Goal: Task Accomplishment & Management: Use online tool/utility

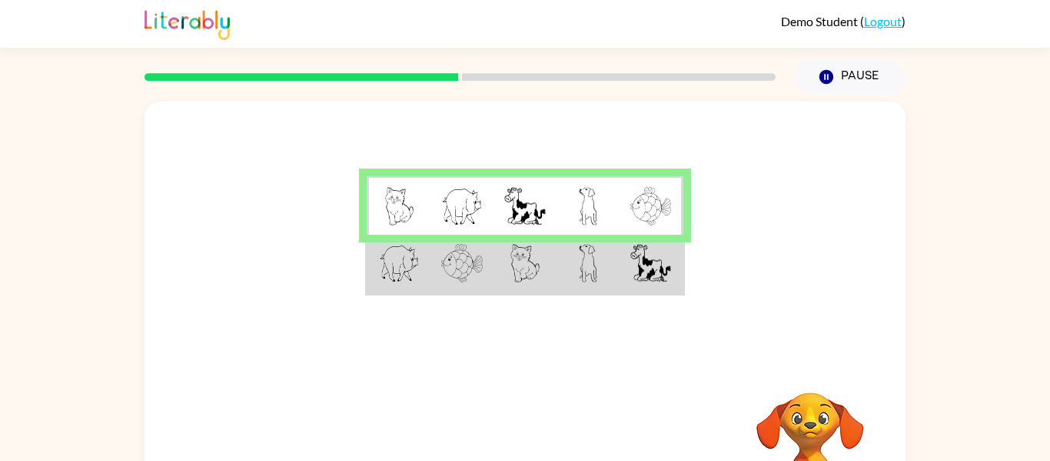
click at [423, 277] on td at bounding box center [398, 264] width 63 height 59
click at [406, 268] on img at bounding box center [399, 263] width 40 height 38
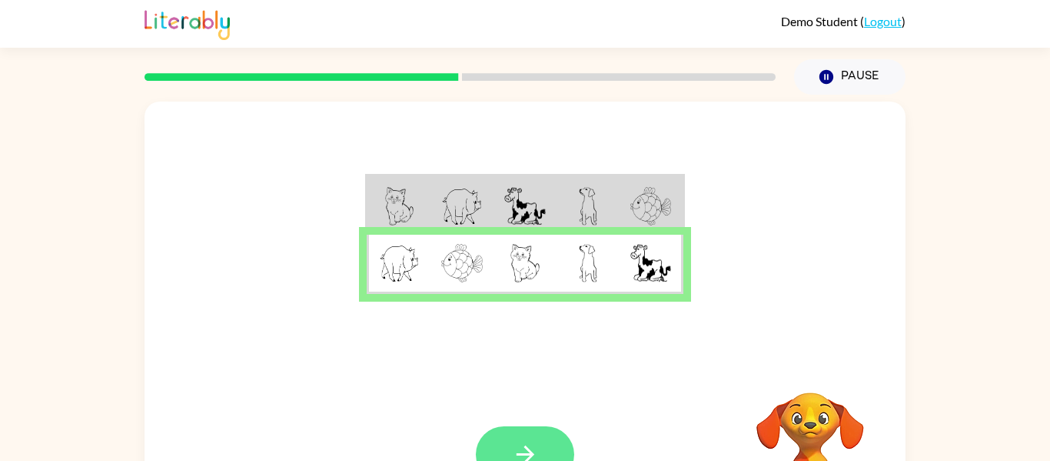
click at [495, 437] on button "button" at bounding box center [525, 454] width 98 height 56
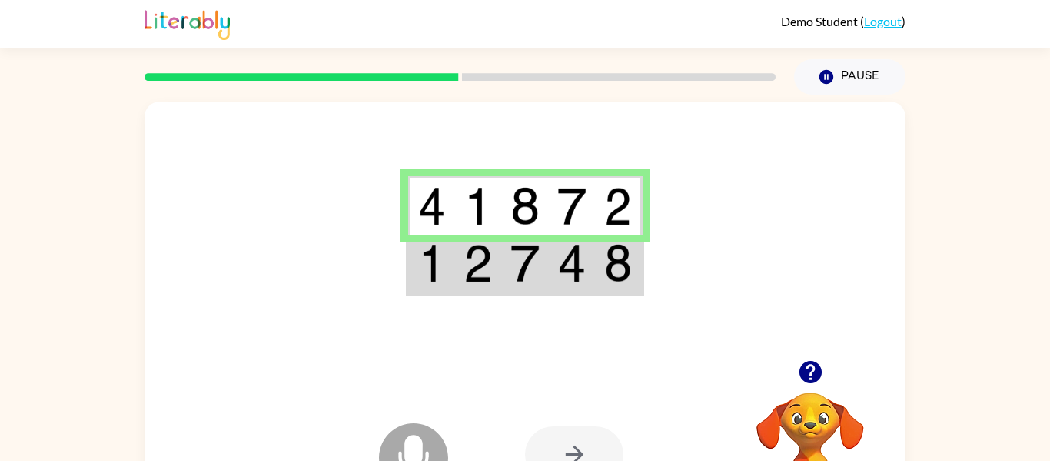
click at [624, 264] on img at bounding box center [618, 263] width 28 height 38
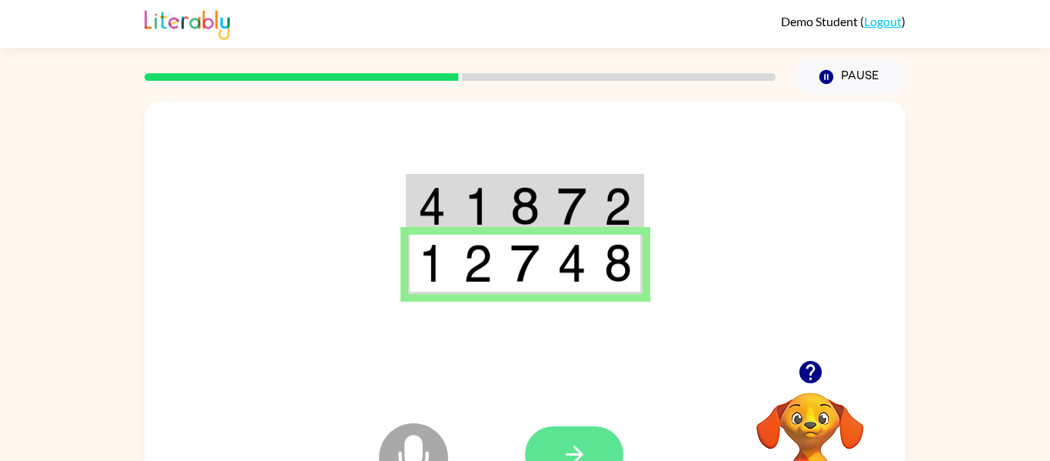
click at [579, 452] on icon "button" at bounding box center [574, 454] width 18 height 18
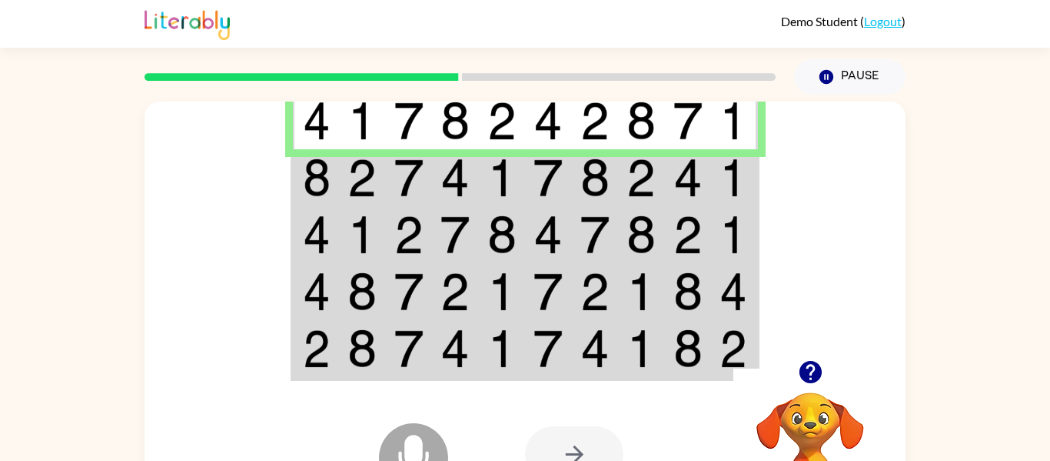
click at [279, 281] on div at bounding box center [525, 230] width 761 height 258
click at [331, 175] on td at bounding box center [316, 177] width 47 height 57
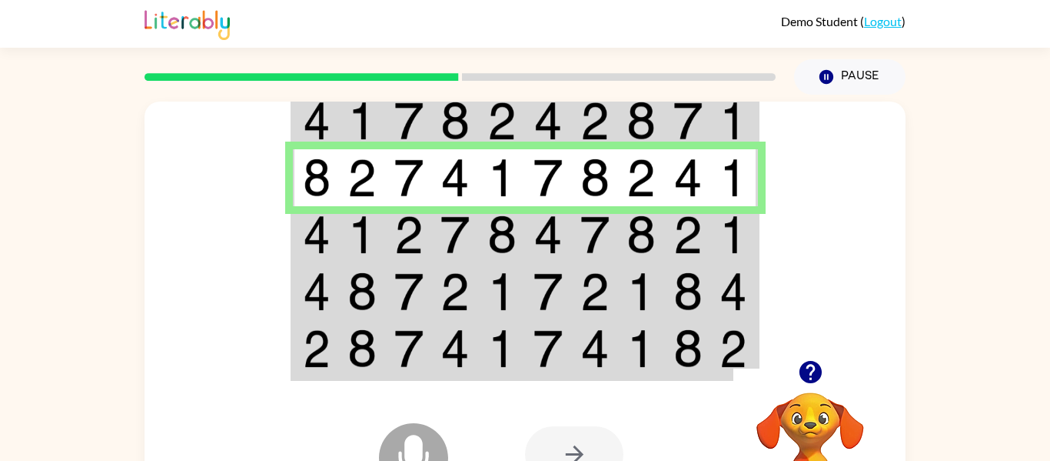
click at [370, 249] on img at bounding box center [362, 234] width 29 height 38
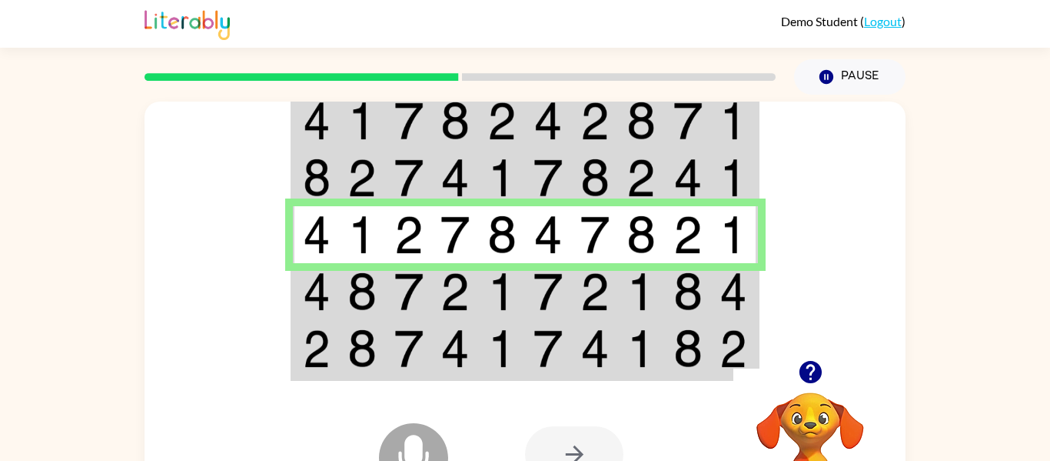
click at [381, 271] on td at bounding box center [362, 291] width 47 height 57
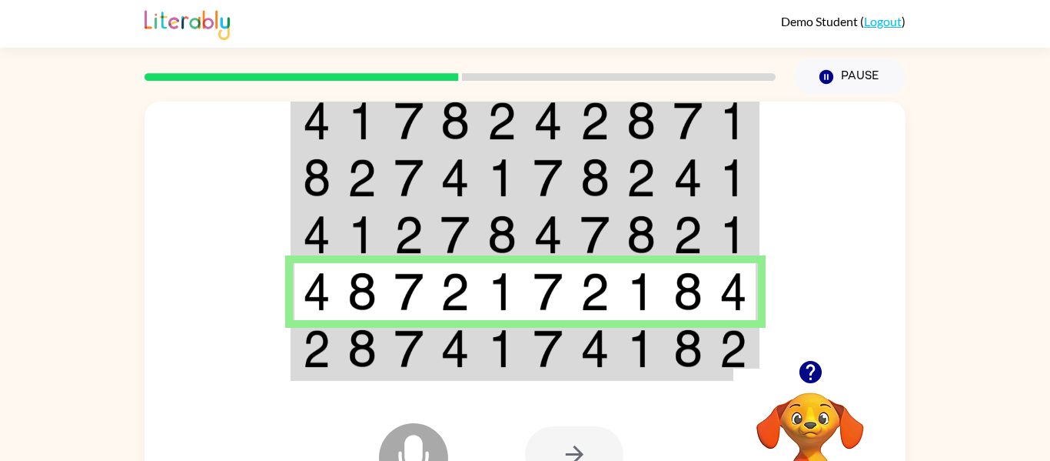
click at [688, 307] on img at bounding box center [688, 291] width 29 height 38
click at [414, 365] on icon at bounding box center [413, 422] width 38 height 115
click at [411, 333] on img at bounding box center [408, 348] width 29 height 38
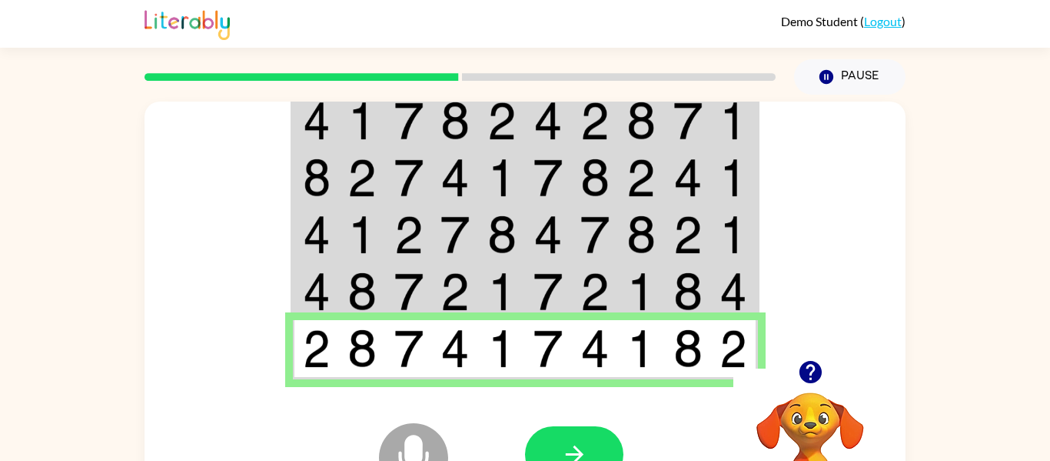
click at [501, 368] on div "Microphone The Microphone is here when it is your turn to talk Your browser mus…" at bounding box center [525, 454] width 761 height 173
click at [560, 367] on img at bounding box center [548, 348] width 29 height 38
click at [592, 372] on div at bounding box center [638, 454] width 227 height 173
click at [601, 374] on div at bounding box center [638, 454] width 227 height 173
click at [654, 382] on div at bounding box center [638, 454] width 227 height 173
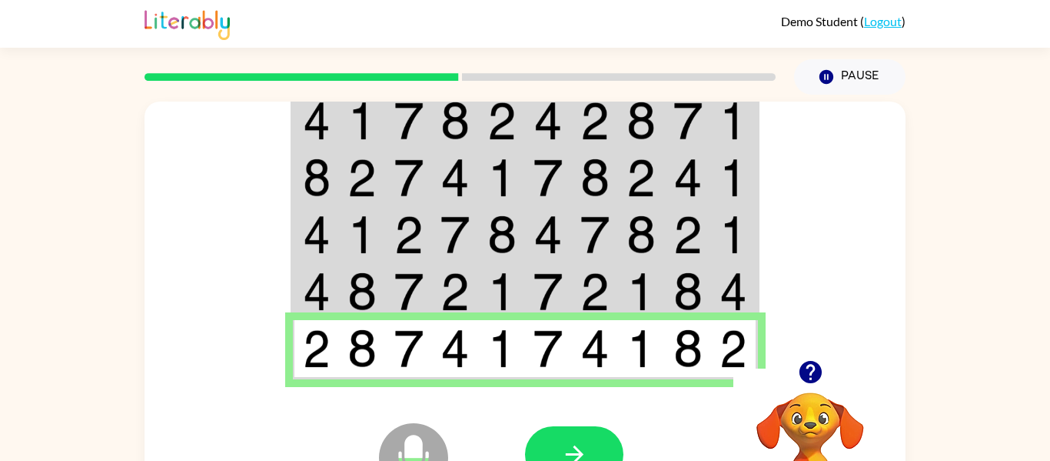
click at [693, 366] on img at bounding box center [688, 348] width 29 height 38
click at [728, 374] on div at bounding box center [638, 454] width 227 height 173
click at [607, 447] on button "button" at bounding box center [574, 454] width 98 height 56
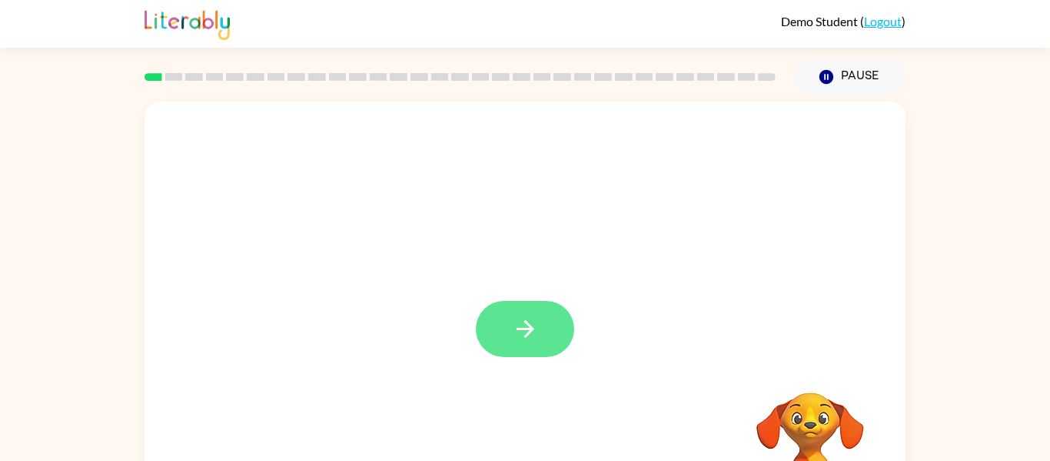
click at [501, 339] on button "button" at bounding box center [525, 329] width 98 height 56
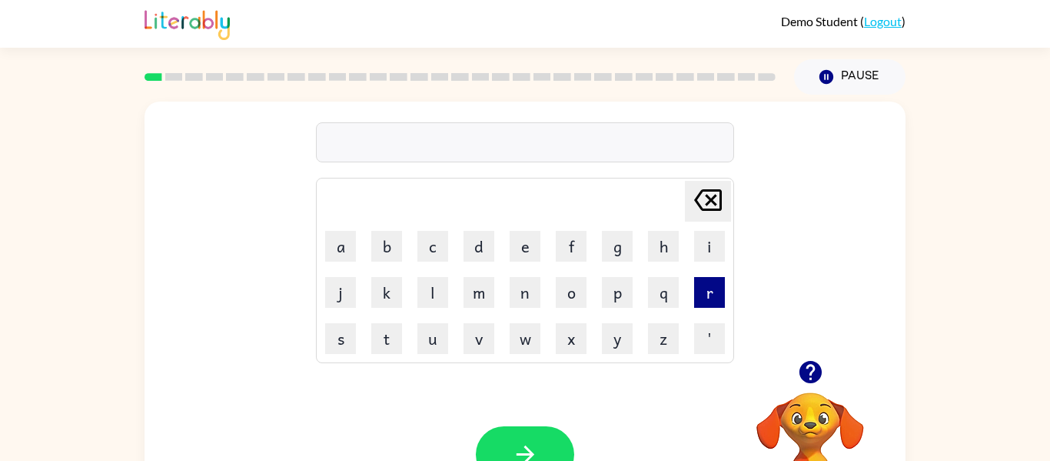
click at [695, 291] on button "r" at bounding box center [709, 292] width 31 height 31
click at [437, 351] on button "u" at bounding box center [433, 338] width 31 height 31
click at [332, 299] on button "j" at bounding box center [340, 292] width 31 height 31
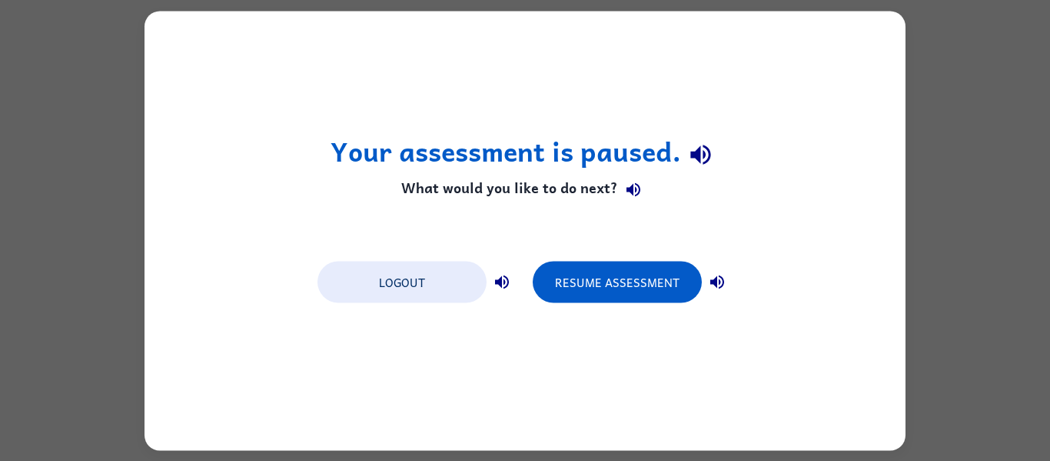
click at [514, 454] on div "Your assessment is paused. What would you like to do next? Logout Resume Assess…" at bounding box center [525, 230] width 1050 height 461
click at [421, 287] on button "Logout" at bounding box center [402, 282] width 169 height 42
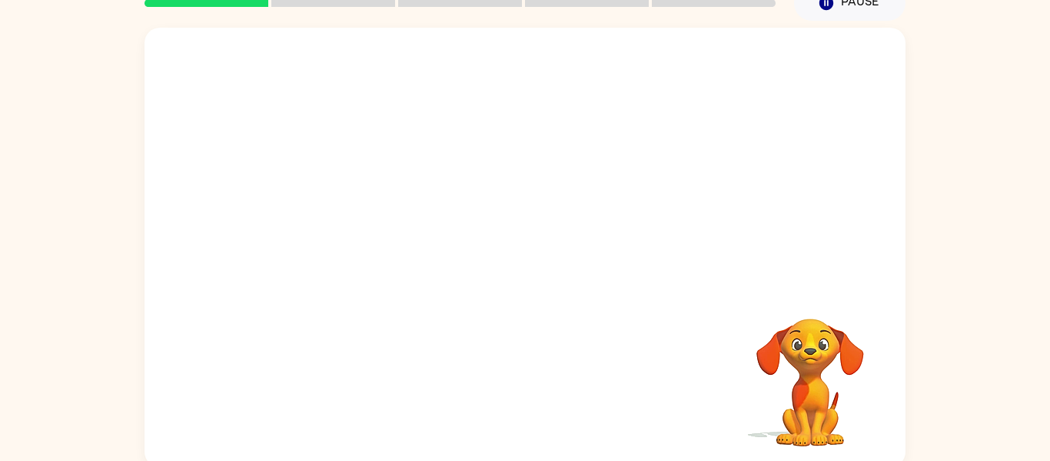
scroll to position [72, 0]
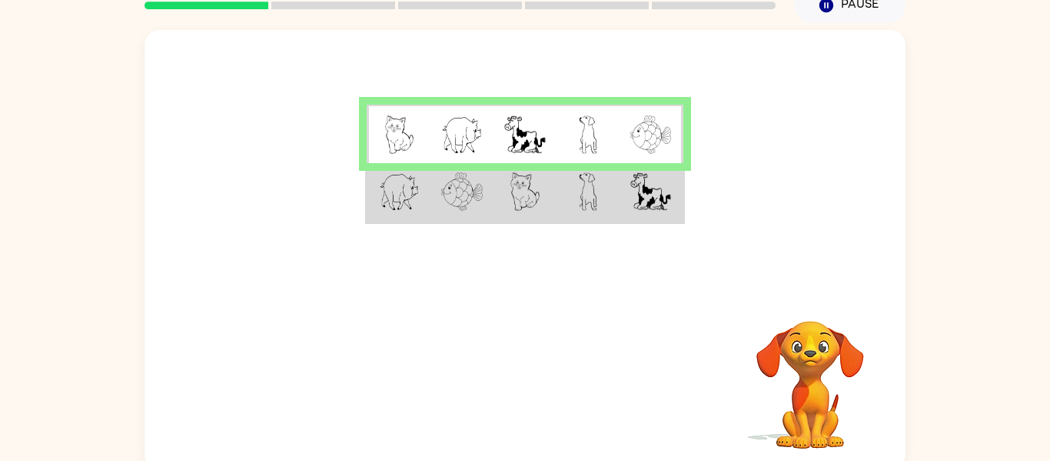
click at [674, 199] on td at bounding box center [651, 192] width 63 height 59
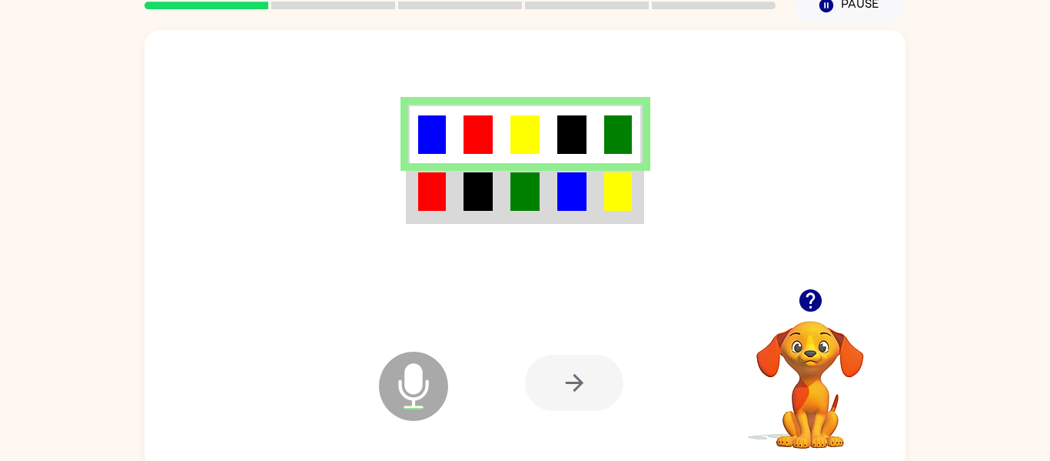
click at [471, 198] on img at bounding box center [478, 191] width 29 height 38
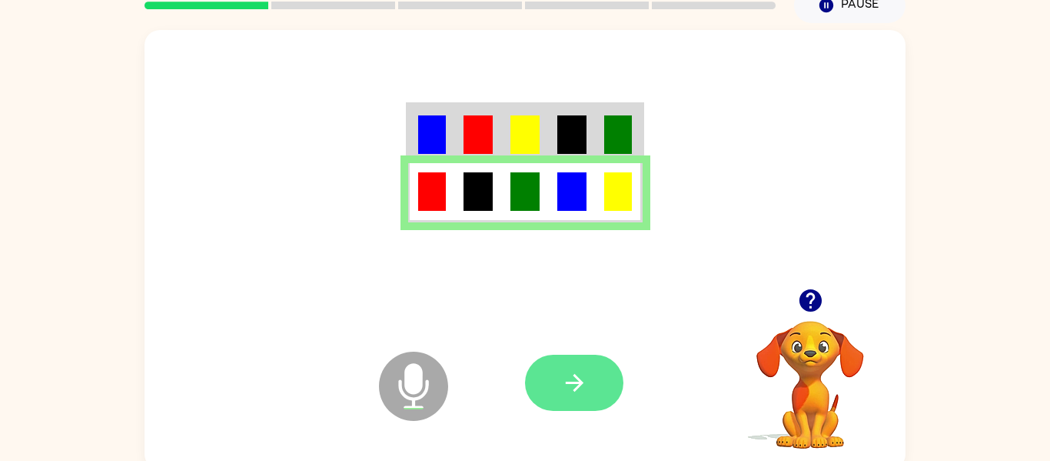
click at [588, 388] on button "button" at bounding box center [574, 382] width 98 height 56
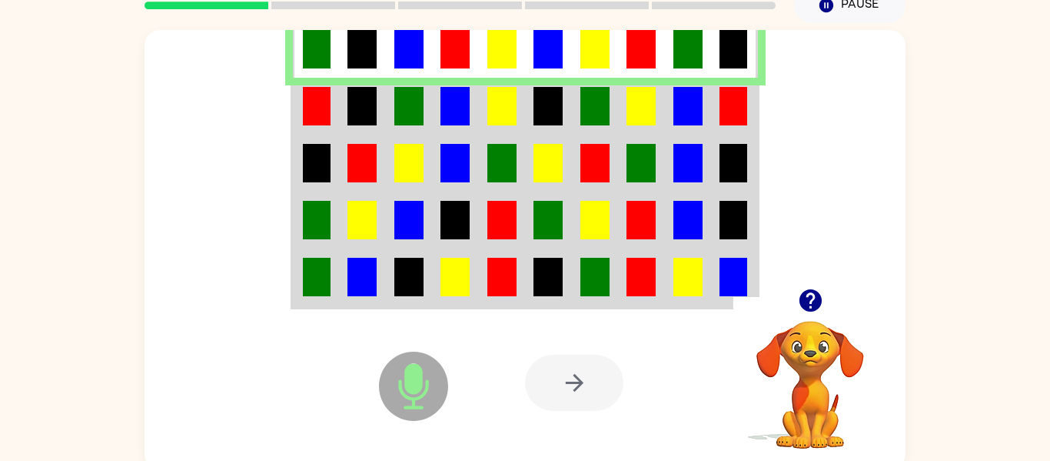
click at [414, 88] on img at bounding box center [408, 106] width 29 height 38
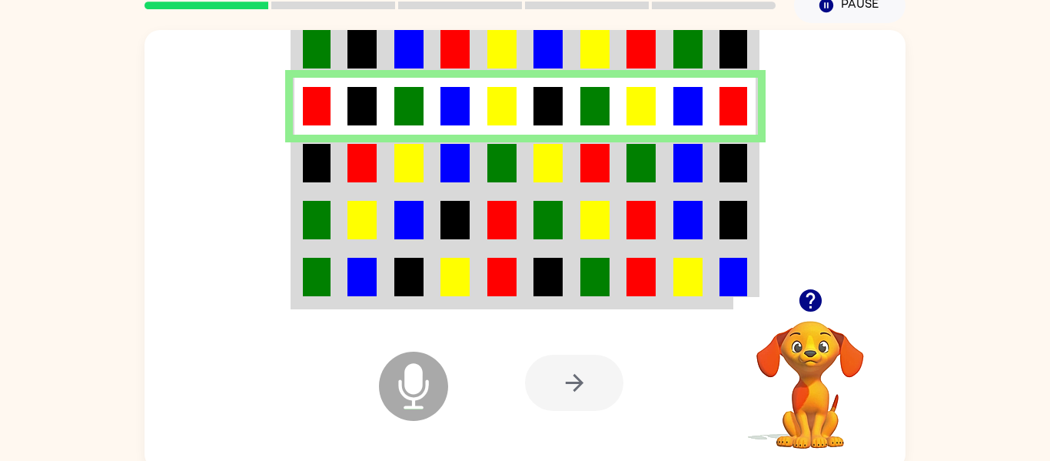
click at [456, 64] on img at bounding box center [455, 49] width 29 height 38
click at [440, 51] on td at bounding box center [455, 48] width 47 height 59
click at [323, 125] on img at bounding box center [317, 106] width 28 height 38
click at [418, 155] on img at bounding box center [408, 163] width 29 height 38
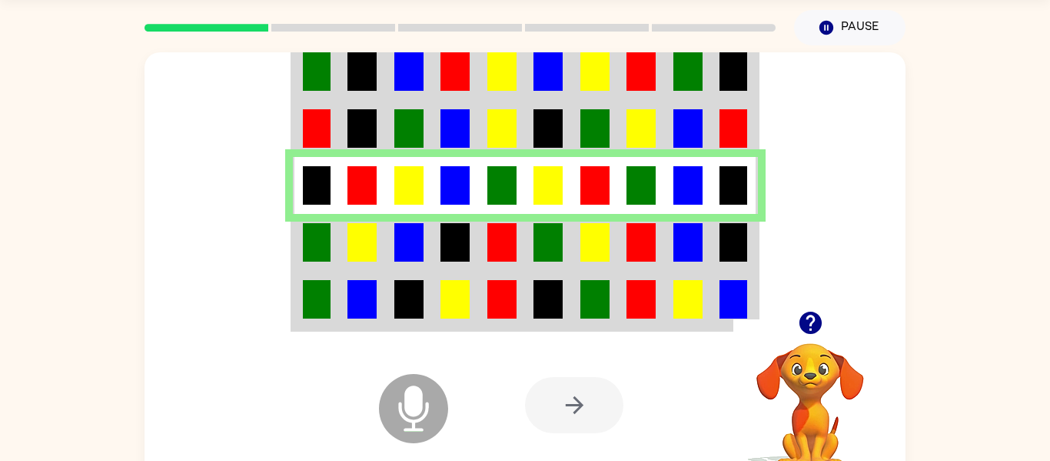
scroll to position [48, 0]
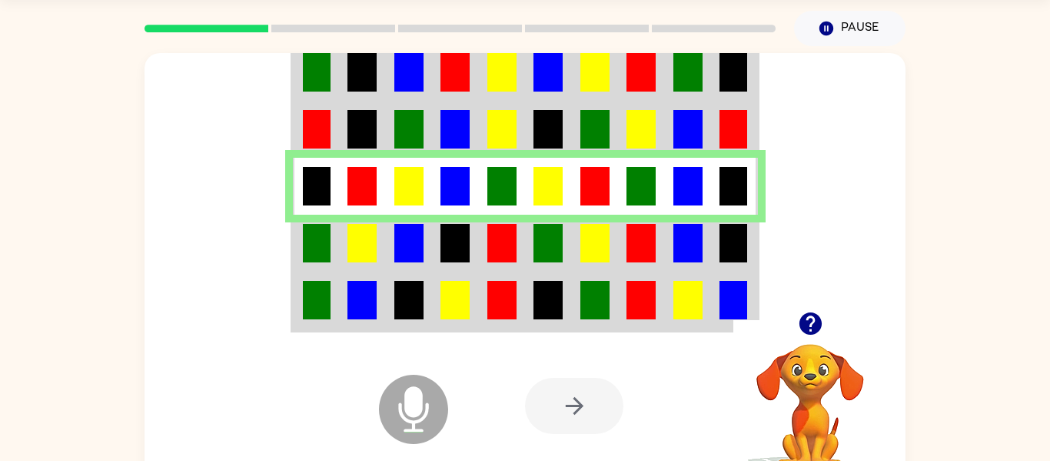
click at [373, 265] on td at bounding box center [362, 243] width 47 height 57
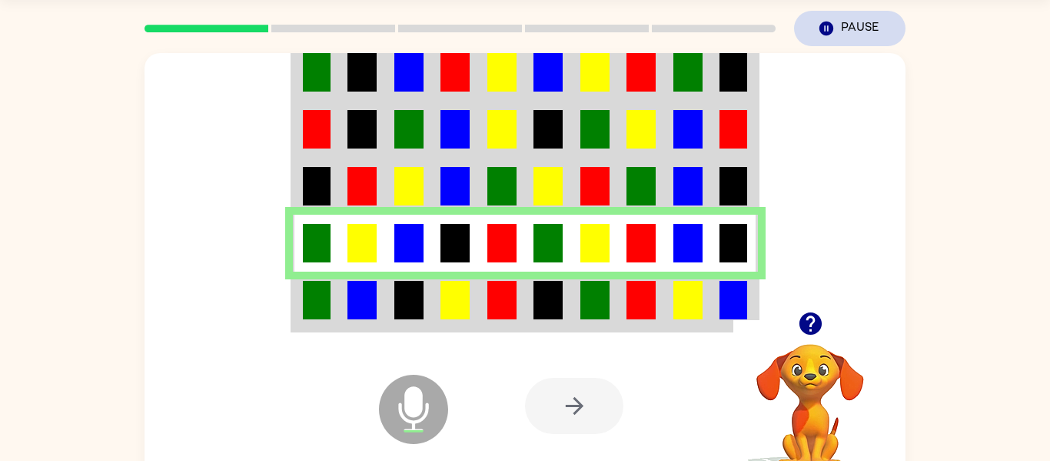
click at [854, 22] on button "Pause Pause" at bounding box center [849, 28] width 111 height 35
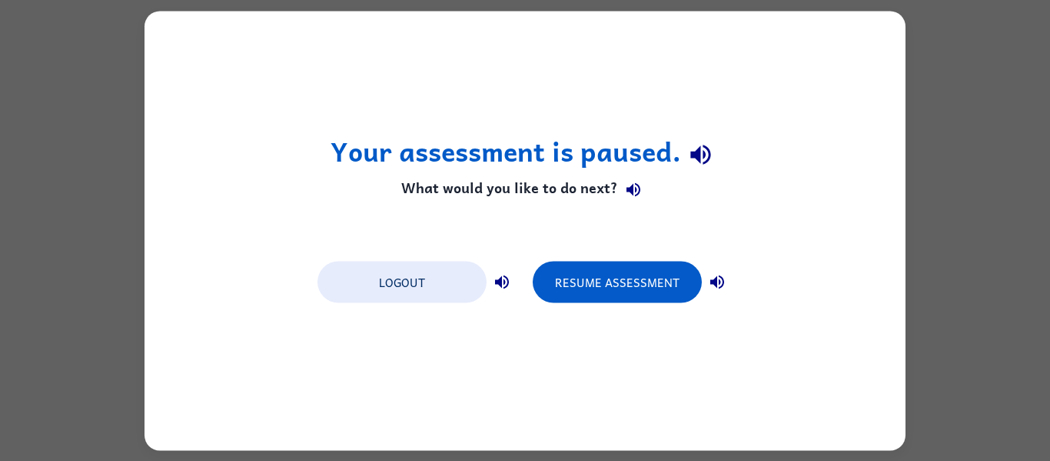
scroll to position [0, 0]
click at [414, 265] on button "Logout" at bounding box center [402, 282] width 169 height 42
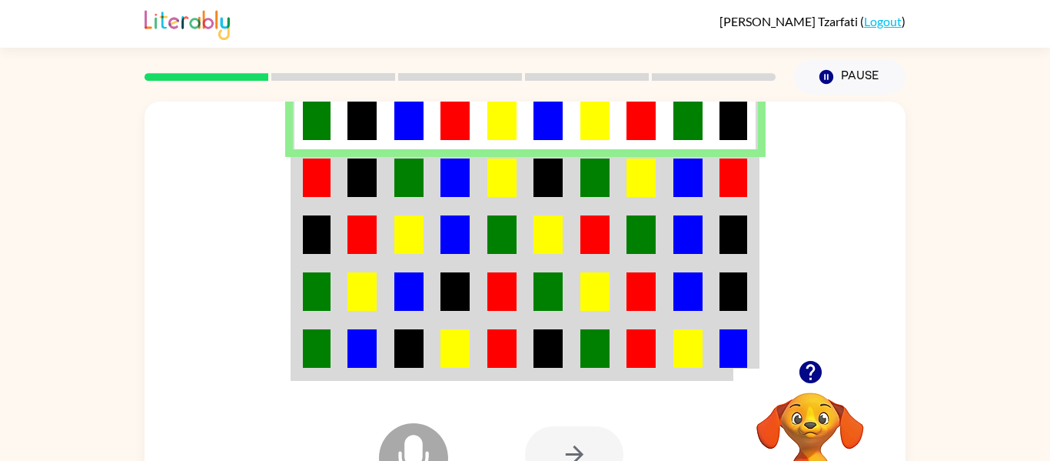
click at [715, 185] on td at bounding box center [734, 177] width 47 height 57
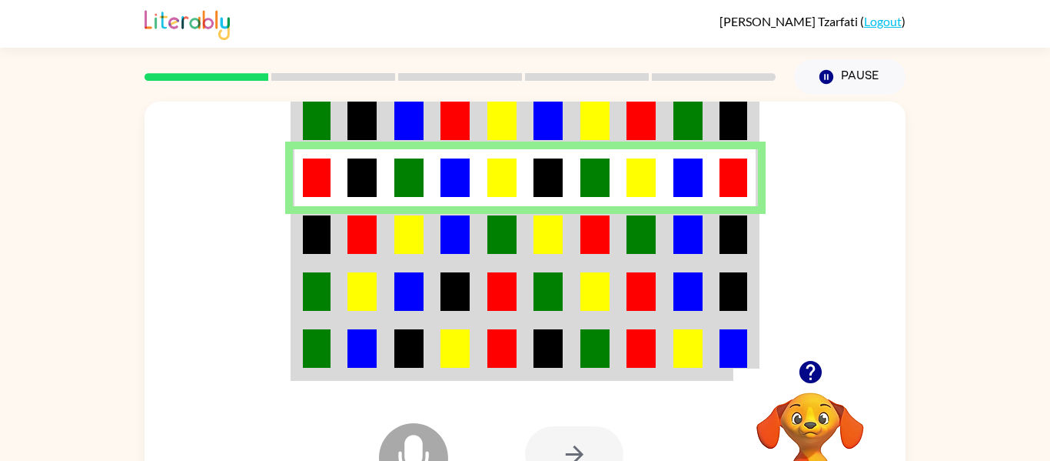
click at [708, 220] on td at bounding box center [688, 234] width 47 height 57
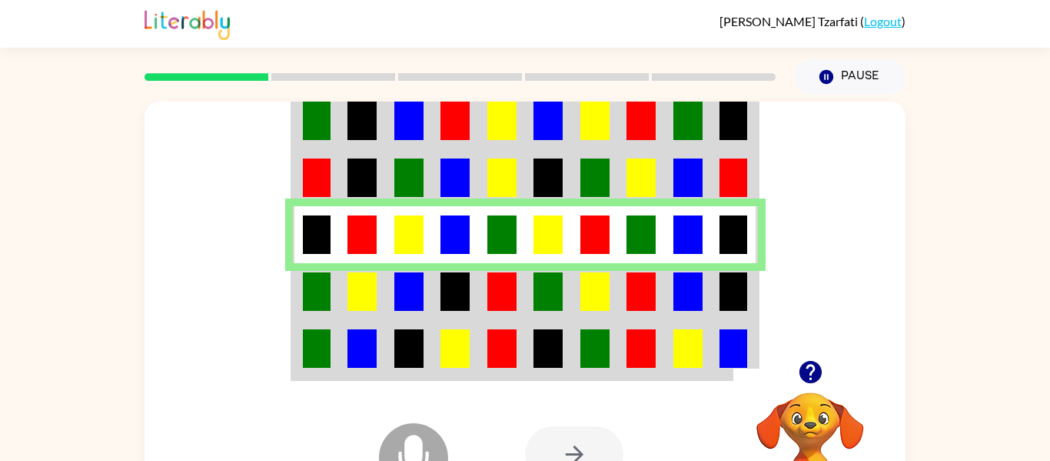
click at [687, 284] on img at bounding box center [688, 291] width 29 height 38
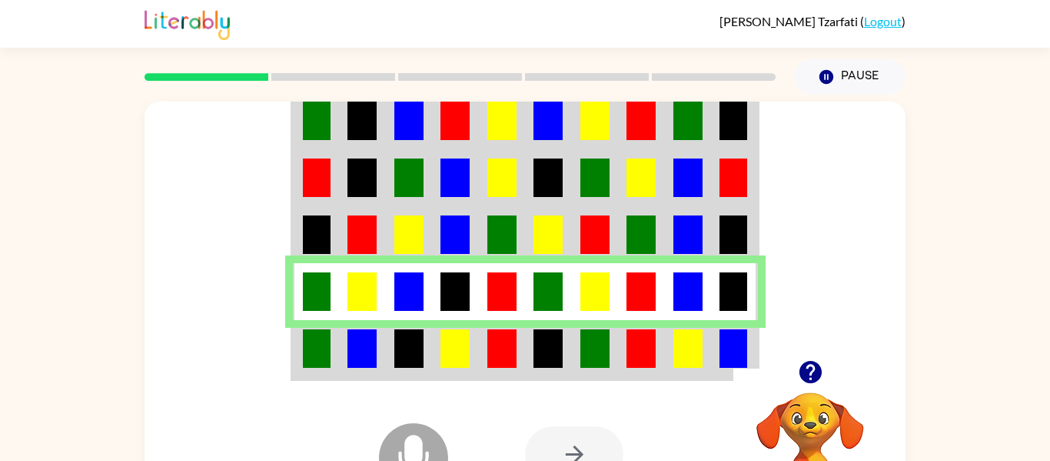
click at [293, 332] on td at bounding box center [316, 349] width 47 height 59
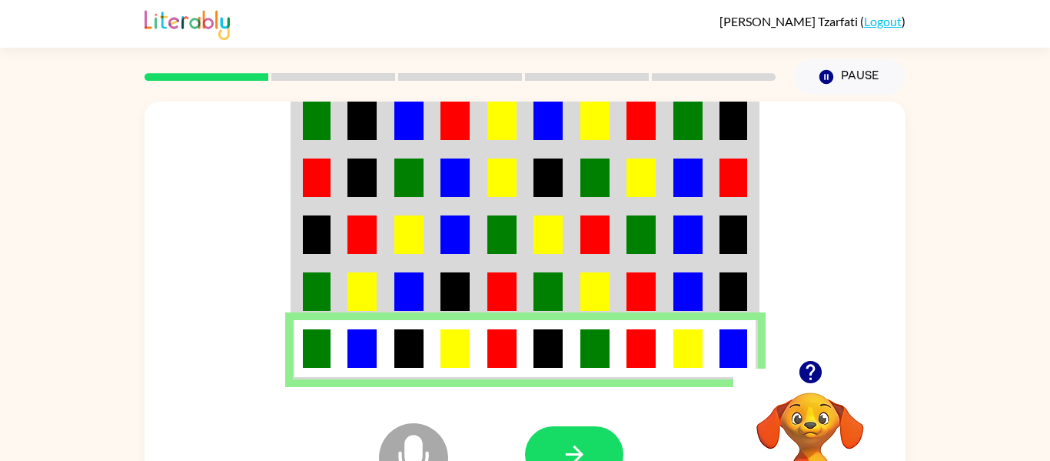
click at [309, 295] on img at bounding box center [317, 291] width 28 height 38
click at [613, 442] on button "button" at bounding box center [574, 454] width 98 height 56
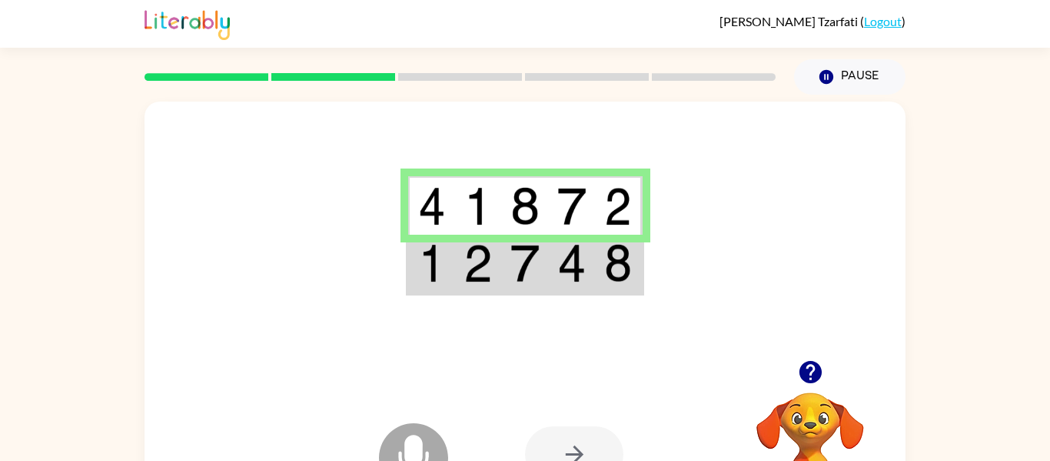
click at [527, 244] on img at bounding box center [525, 263] width 29 height 38
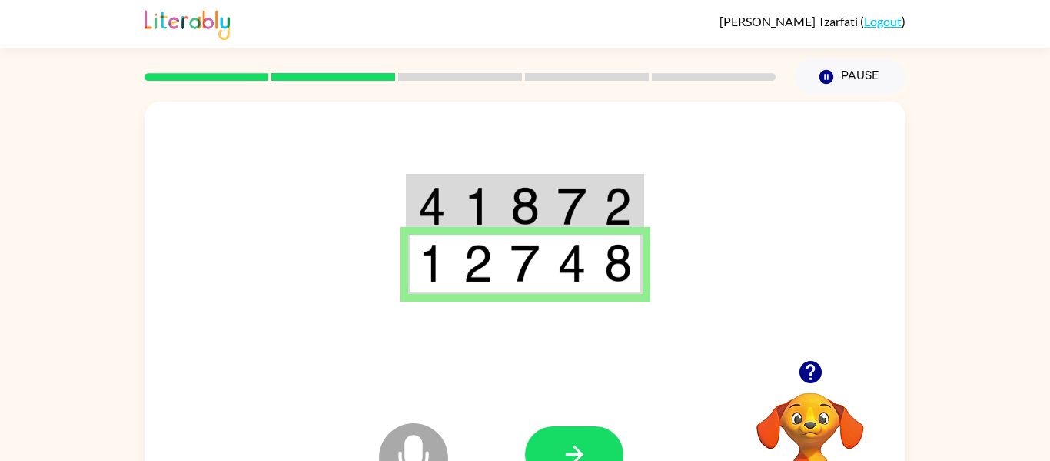
click at [568, 418] on div "Microphone The Microphone is here when it is your turn to talk Your browser mus…" at bounding box center [525, 454] width 761 height 173
click at [571, 434] on button "button" at bounding box center [574, 454] width 98 height 56
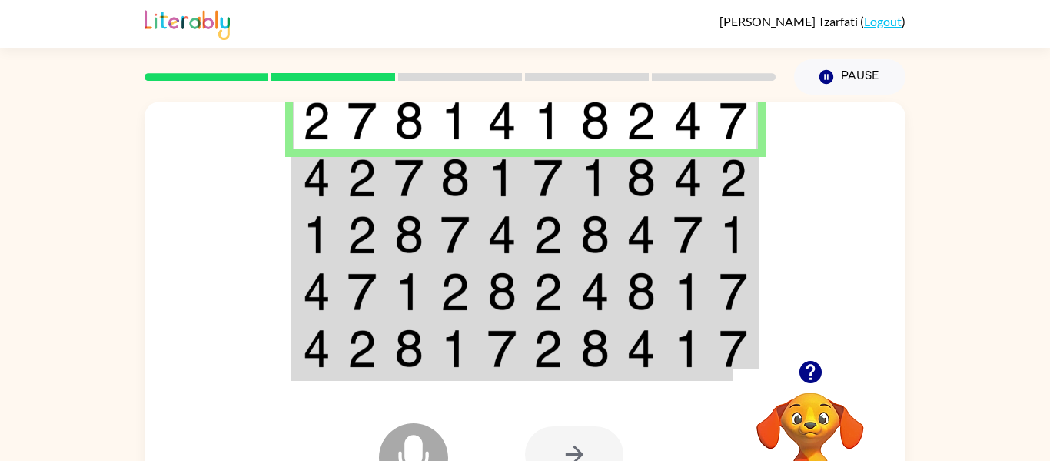
click at [465, 189] on img at bounding box center [455, 177] width 29 height 38
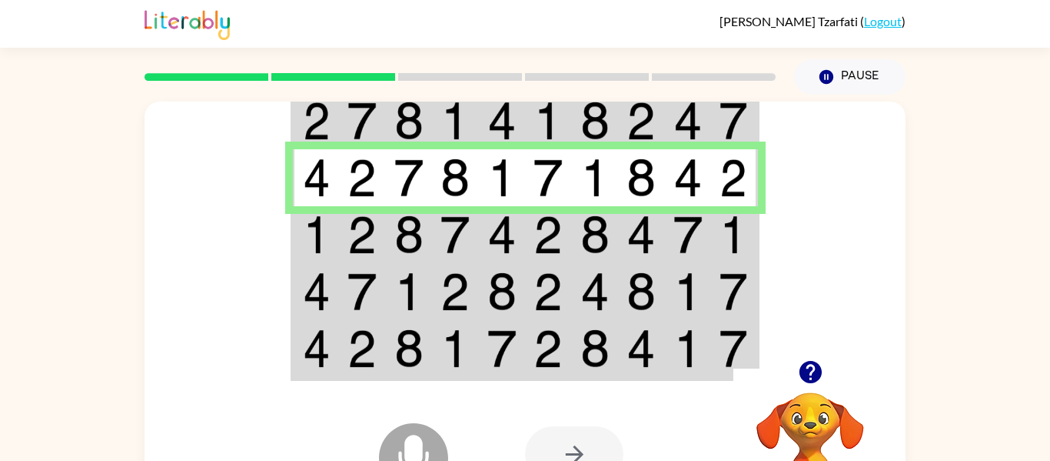
click at [458, 220] on img at bounding box center [455, 234] width 29 height 38
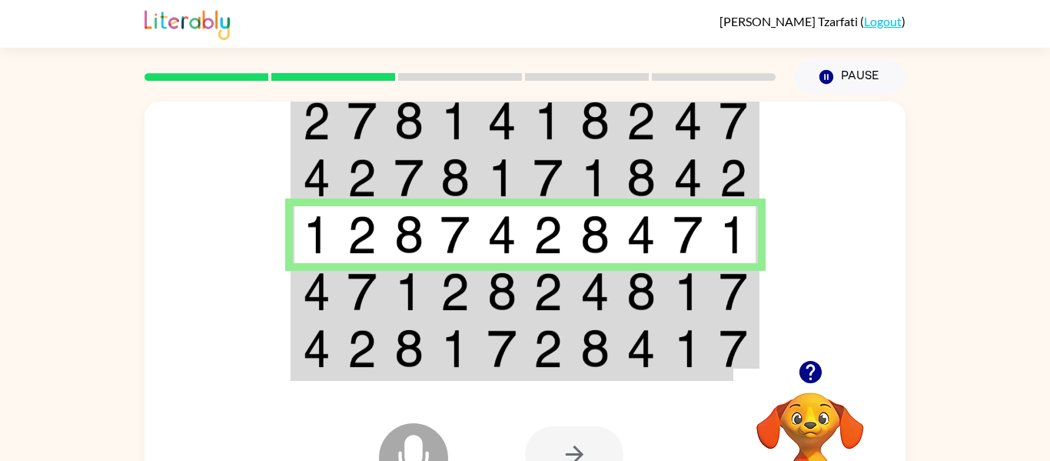
click at [461, 273] on img at bounding box center [455, 291] width 29 height 38
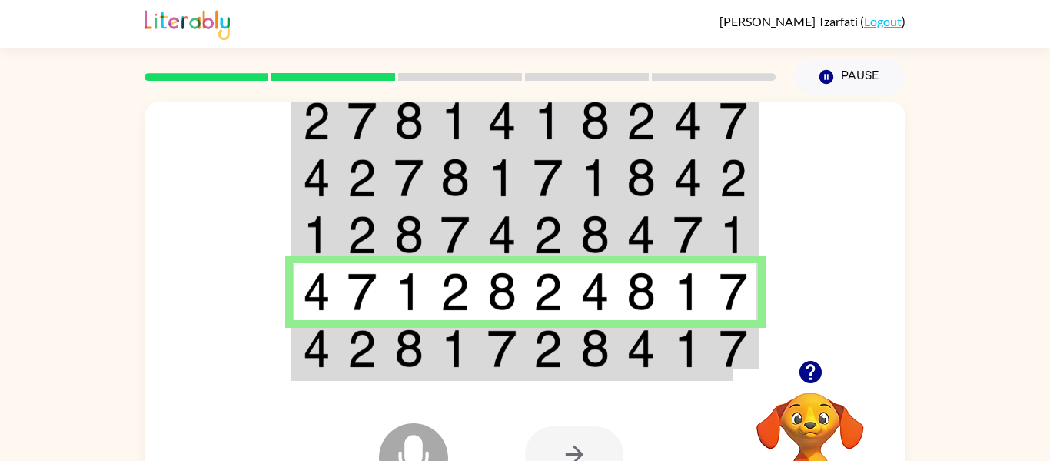
click at [487, 368] on div "Microphone The Microphone is here when it is your turn to talk Your browser mus…" at bounding box center [525, 454] width 761 height 173
click at [481, 348] on td at bounding box center [502, 349] width 47 height 59
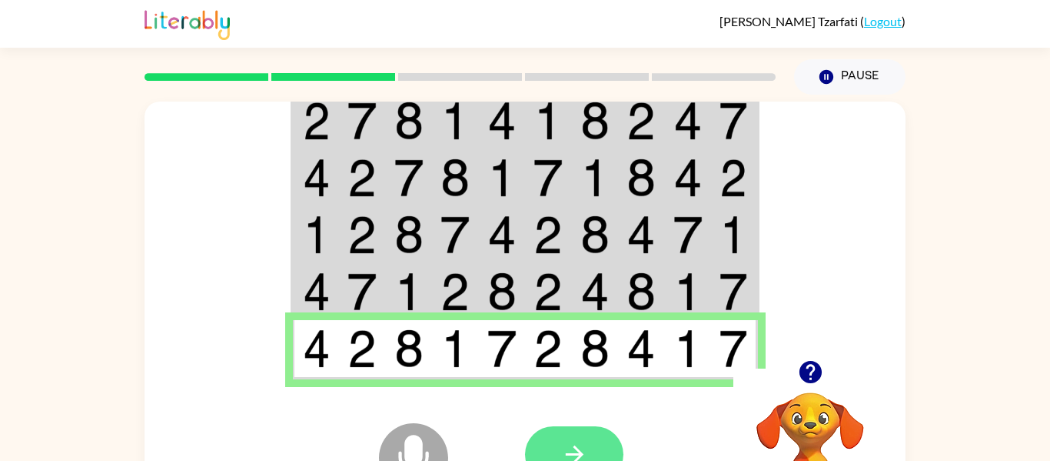
click at [593, 445] on button "button" at bounding box center [574, 454] width 98 height 56
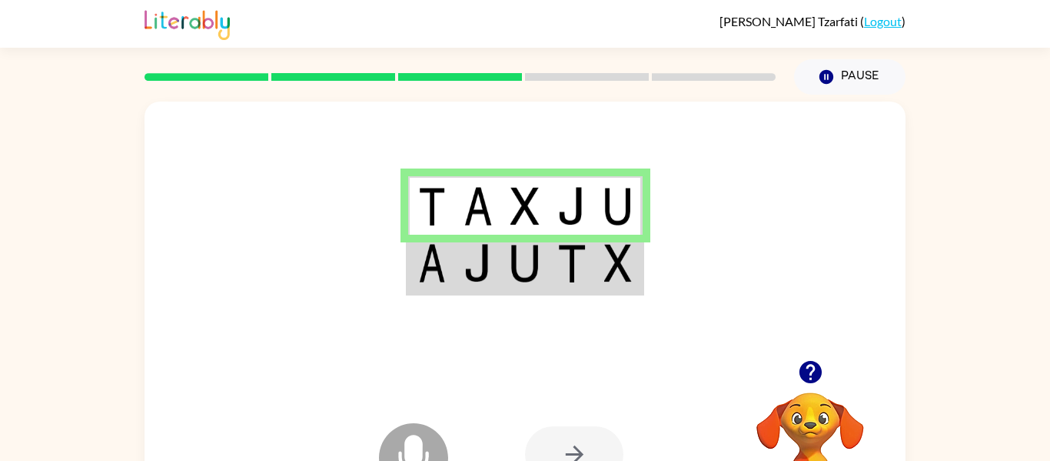
click at [536, 278] on img at bounding box center [525, 263] width 29 height 38
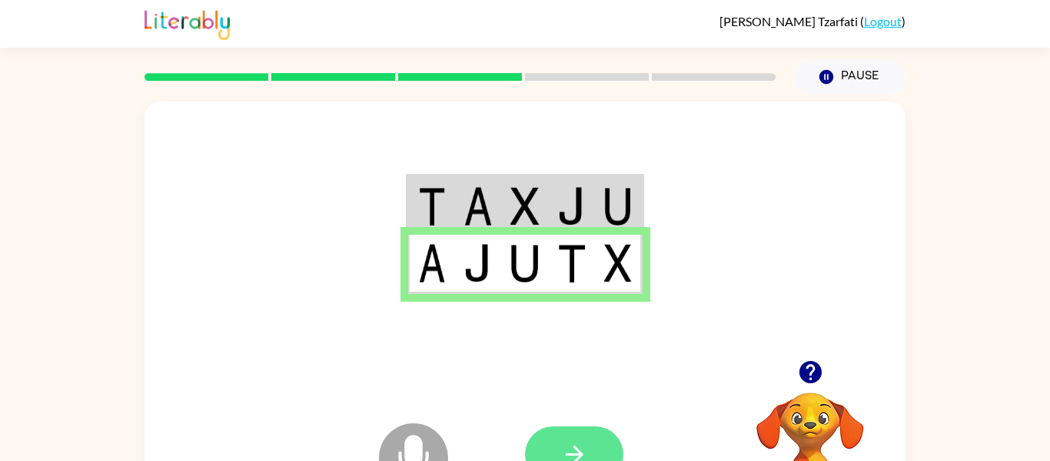
click at [554, 435] on button "button" at bounding box center [574, 454] width 98 height 56
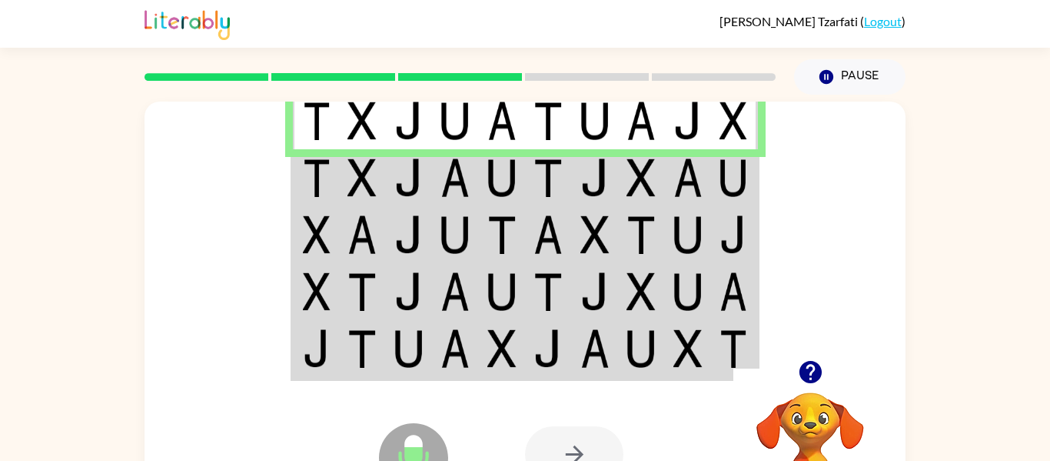
click at [694, 128] on img at bounding box center [688, 120] width 29 height 38
click at [308, 175] on img at bounding box center [317, 177] width 28 height 38
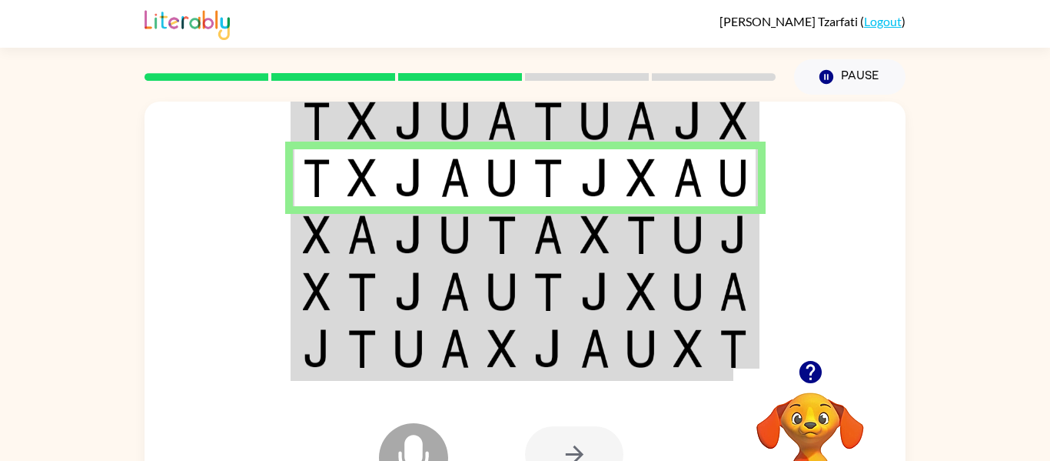
click at [312, 233] on img at bounding box center [317, 234] width 28 height 38
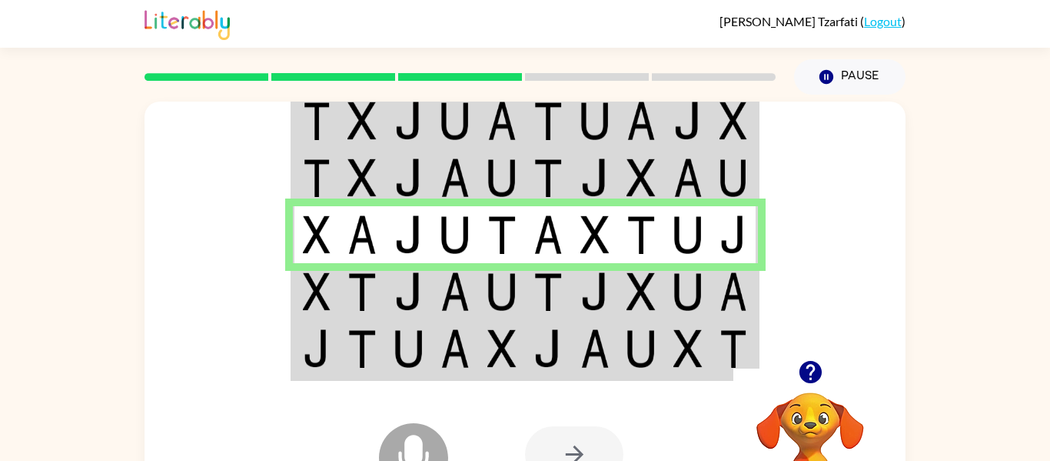
click at [604, 263] on td at bounding box center [595, 291] width 47 height 57
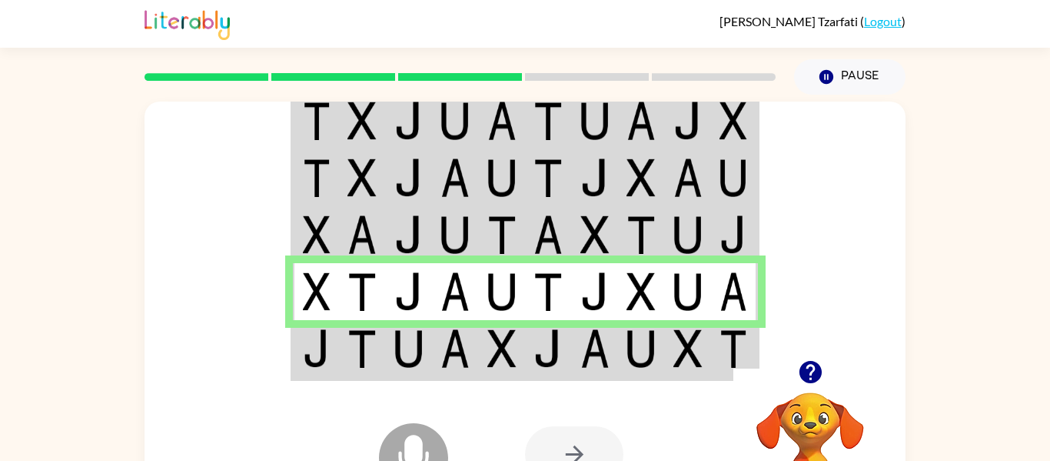
click at [596, 231] on img at bounding box center [595, 234] width 29 height 38
click at [320, 334] on img at bounding box center [317, 348] width 28 height 38
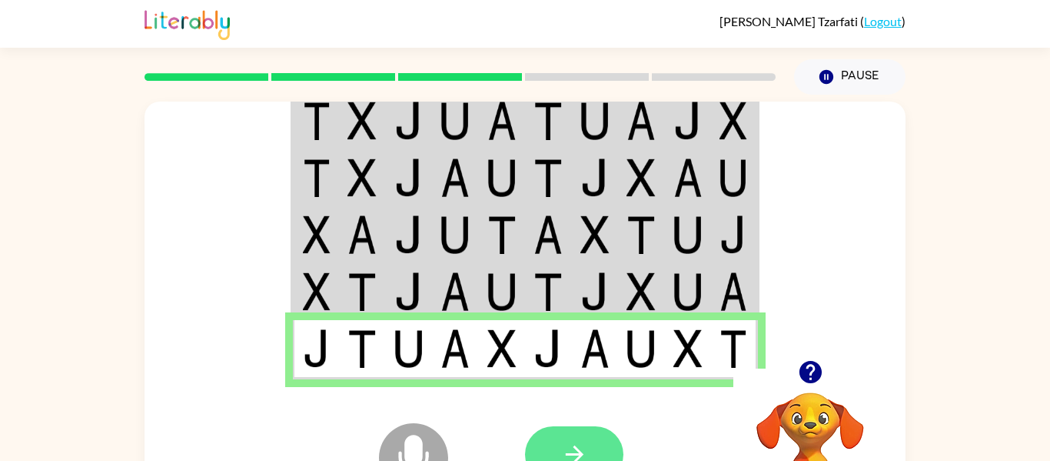
click at [577, 438] on button "button" at bounding box center [574, 454] width 98 height 56
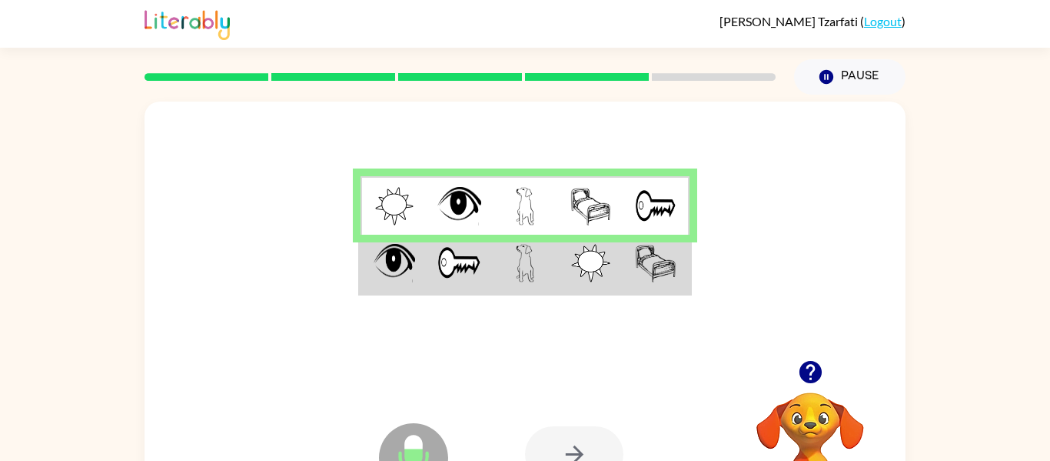
click at [362, 270] on td at bounding box center [394, 264] width 66 height 59
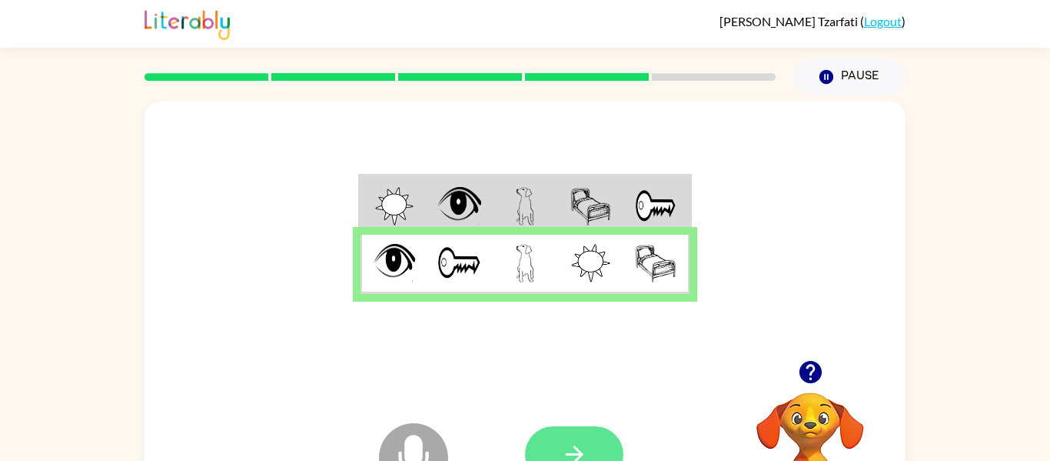
click at [599, 431] on button "button" at bounding box center [574, 454] width 98 height 56
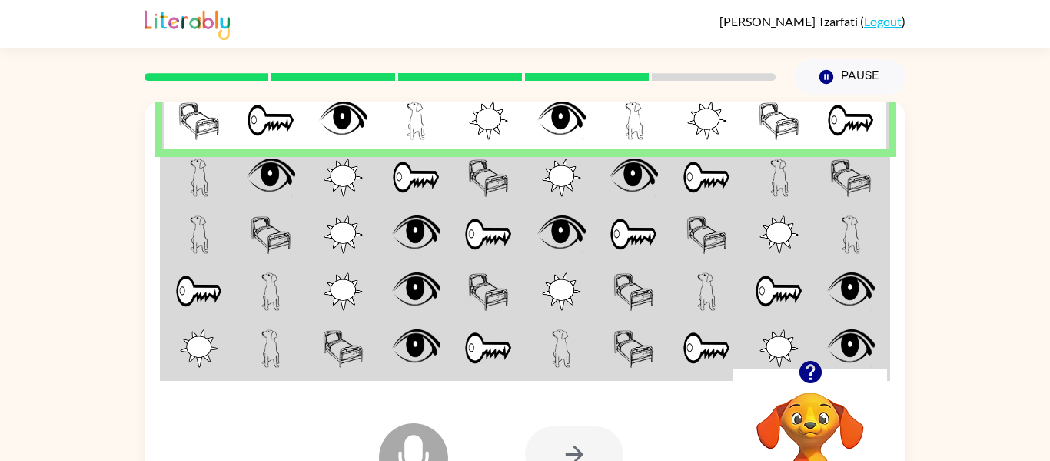
click at [204, 165] on img at bounding box center [199, 177] width 18 height 38
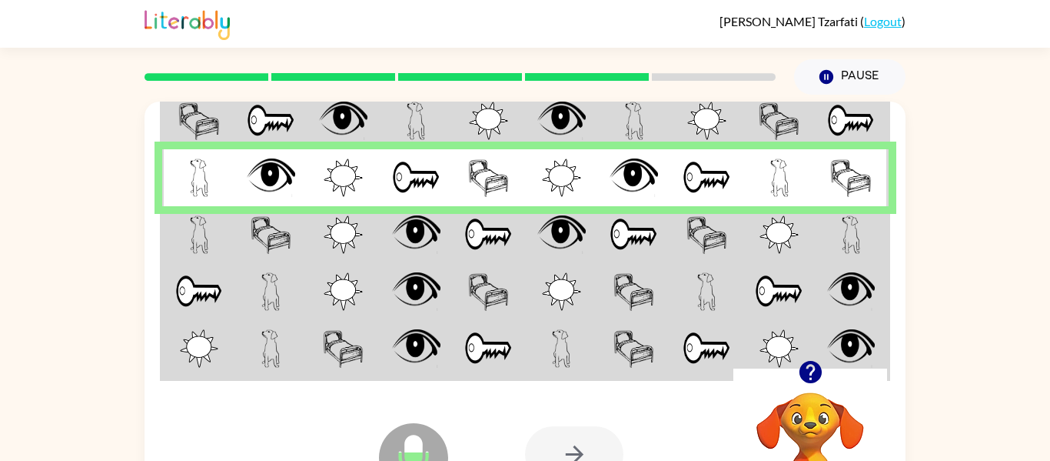
click at [419, 234] on img at bounding box center [416, 234] width 48 height 38
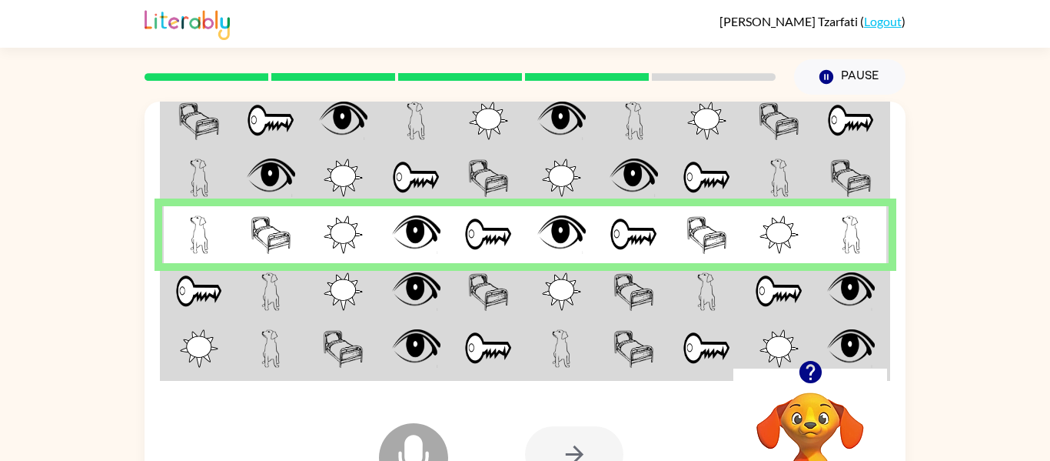
click at [412, 175] on img at bounding box center [416, 177] width 48 height 38
click at [348, 258] on td at bounding box center [344, 234] width 73 height 57
click at [213, 285] on img at bounding box center [199, 291] width 48 height 38
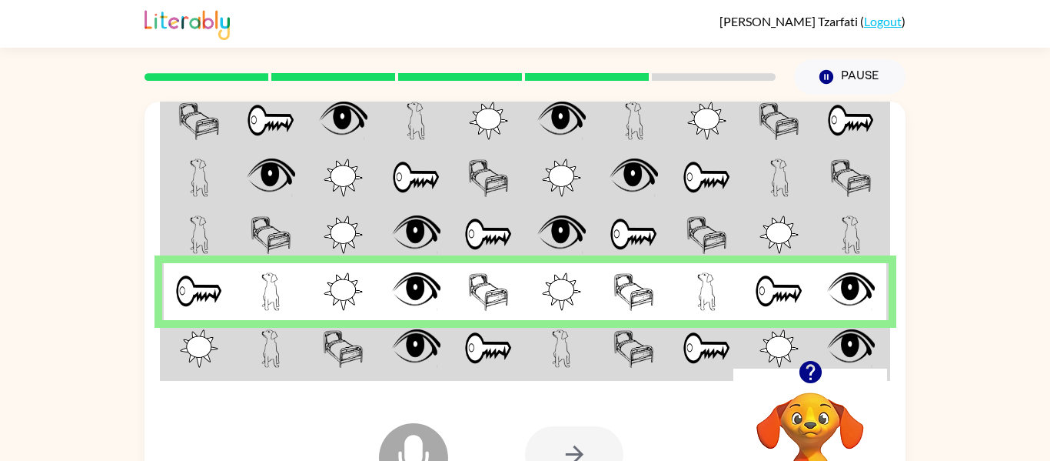
click at [244, 371] on div "Microphone The Microphone is here when it is your turn to talk Your browser mus…" at bounding box center [525, 454] width 761 height 173
click at [211, 364] on img at bounding box center [199, 348] width 39 height 38
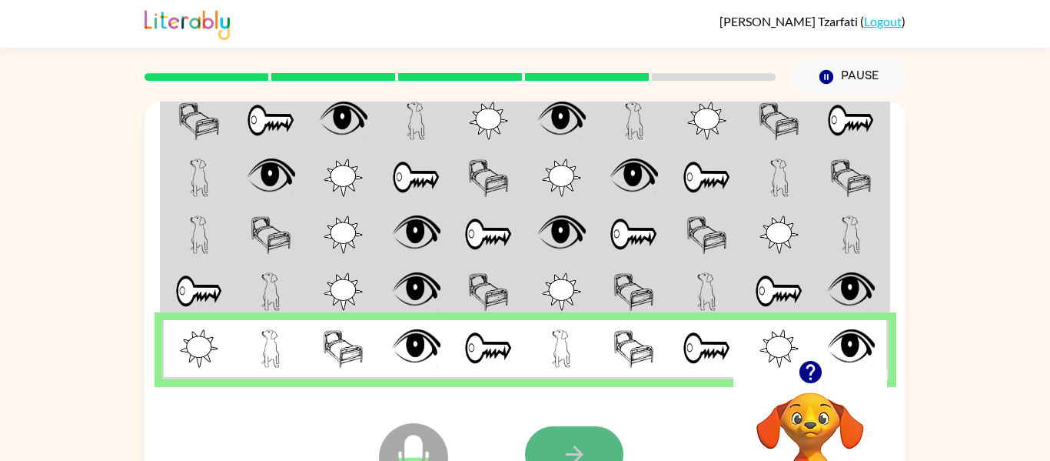
click at [566, 437] on button "button" at bounding box center [574, 454] width 98 height 56
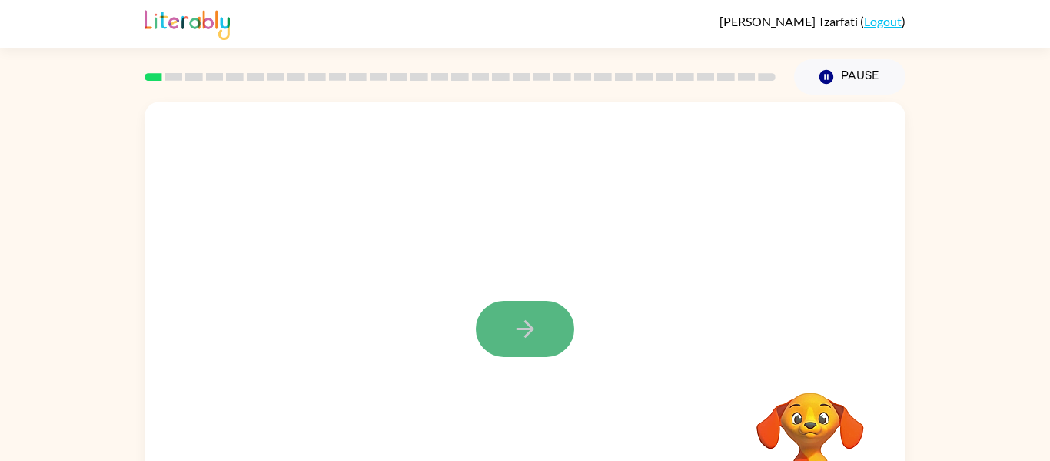
click at [524, 343] on button "button" at bounding box center [525, 329] width 98 height 56
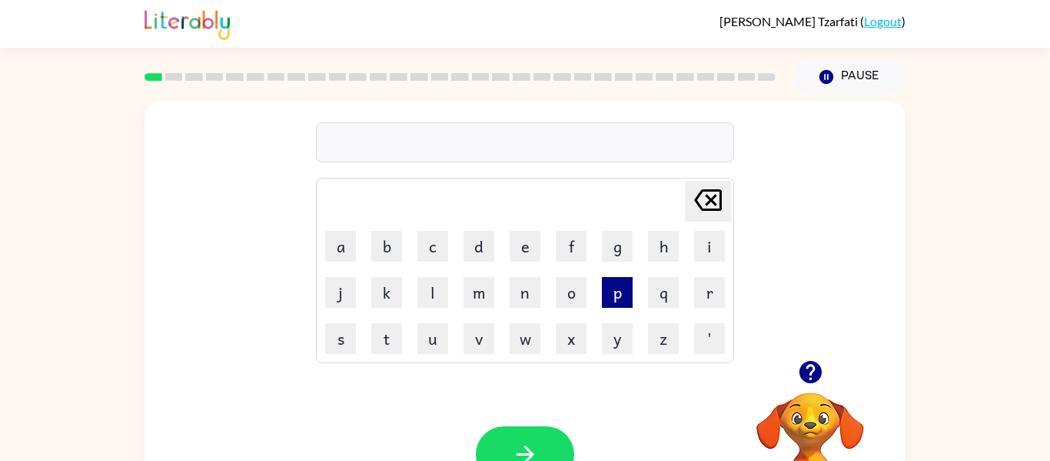
click at [607, 303] on button "p" at bounding box center [617, 292] width 31 height 31
click at [345, 241] on button "a" at bounding box center [340, 246] width 31 height 31
click at [471, 235] on button "d" at bounding box center [479, 246] width 31 height 31
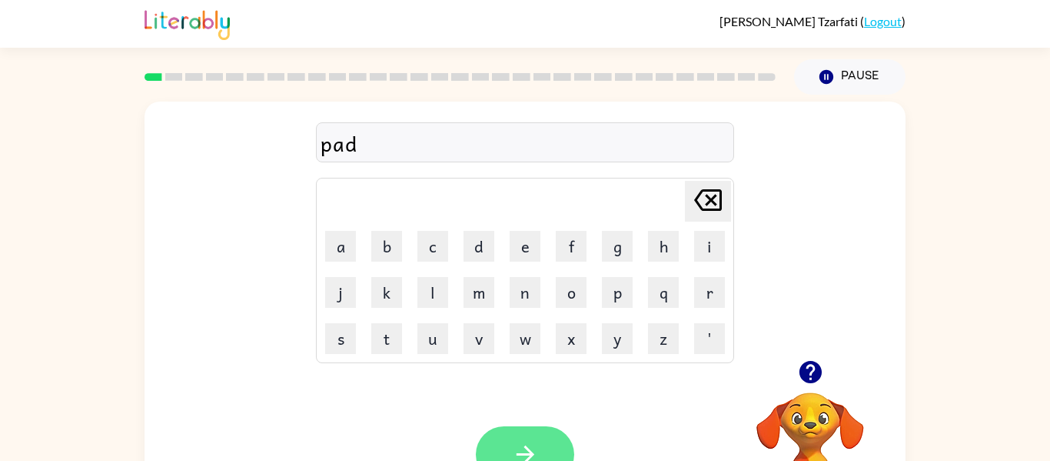
click at [514, 447] on icon "button" at bounding box center [525, 454] width 27 height 27
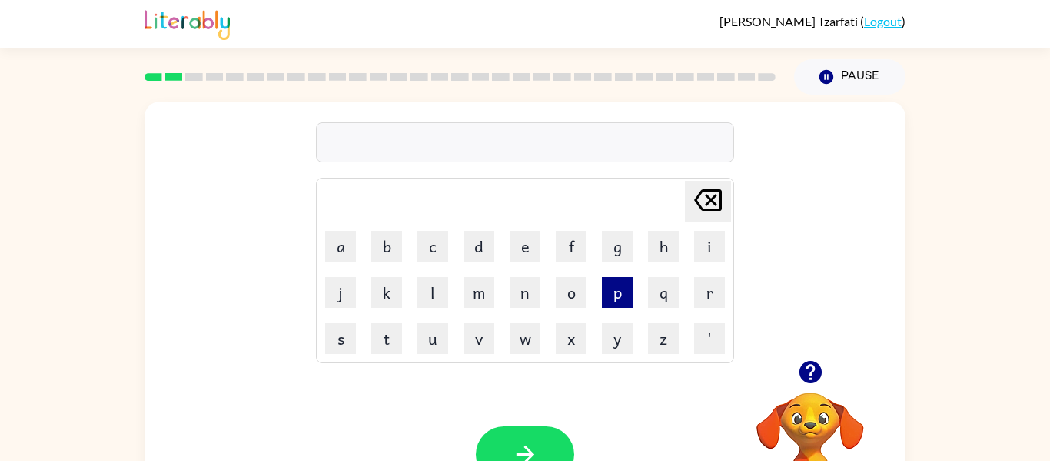
click at [611, 291] on button "p" at bounding box center [617, 292] width 31 height 31
click at [560, 289] on button "o" at bounding box center [571, 292] width 31 height 31
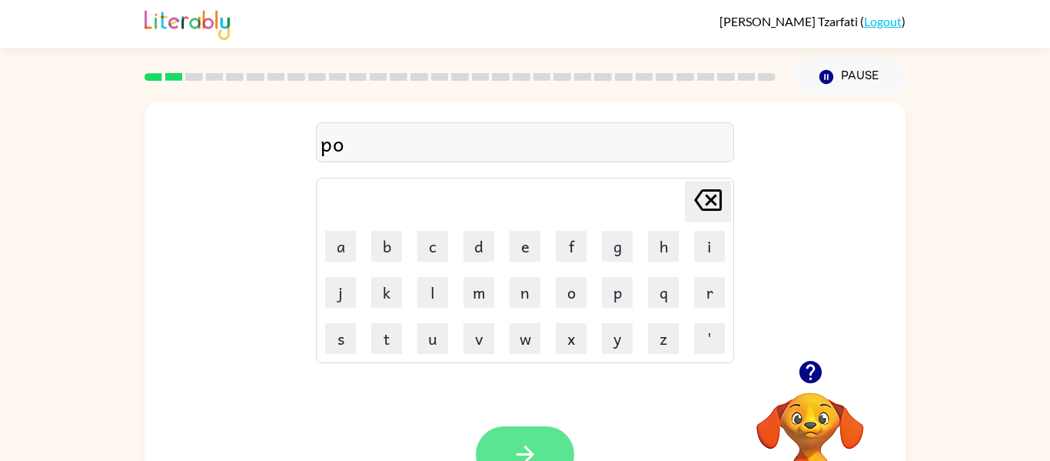
click at [562, 431] on button "button" at bounding box center [525, 454] width 98 height 56
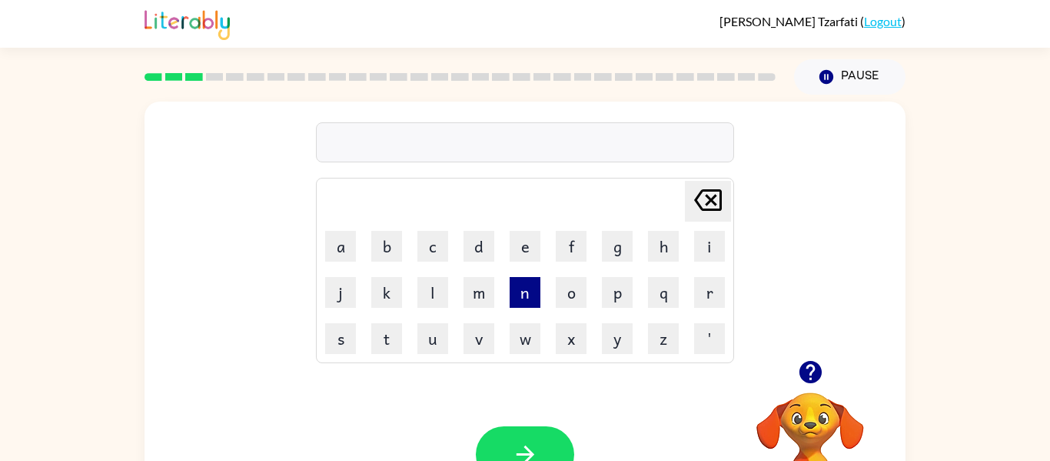
click at [515, 288] on button "n" at bounding box center [525, 292] width 31 height 31
click at [564, 304] on button "o" at bounding box center [571, 292] width 31 height 31
click at [536, 451] on icon "button" at bounding box center [525, 454] width 27 height 27
click at [332, 352] on button "s" at bounding box center [340, 338] width 31 height 31
click at [515, 344] on button "w" at bounding box center [525, 338] width 31 height 31
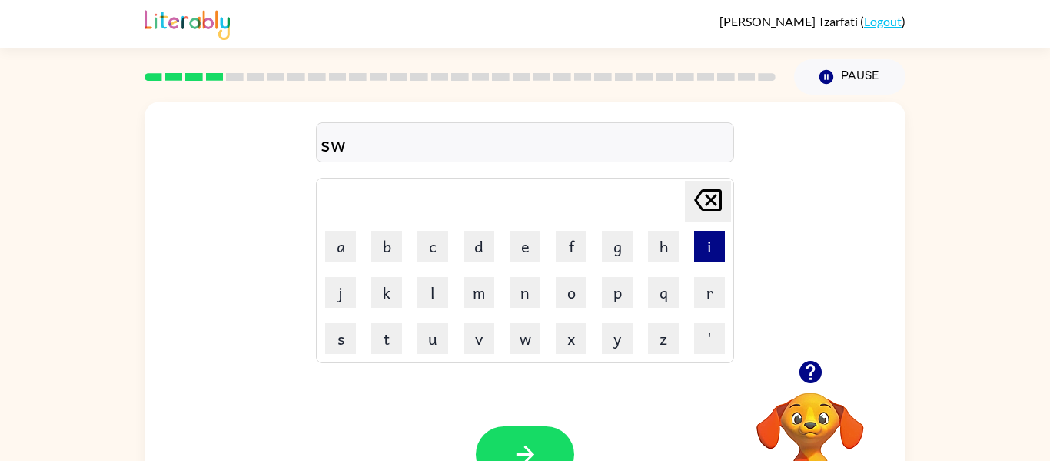
click at [698, 255] on button "i" at bounding box center [709, 246] width 31 height 31
click at [490, 305] on button "m" at bounding box center [479, 292] width 31 height 31
click at [503, 443] on button "button" at bounding box center [525, 454] width 98 height 56
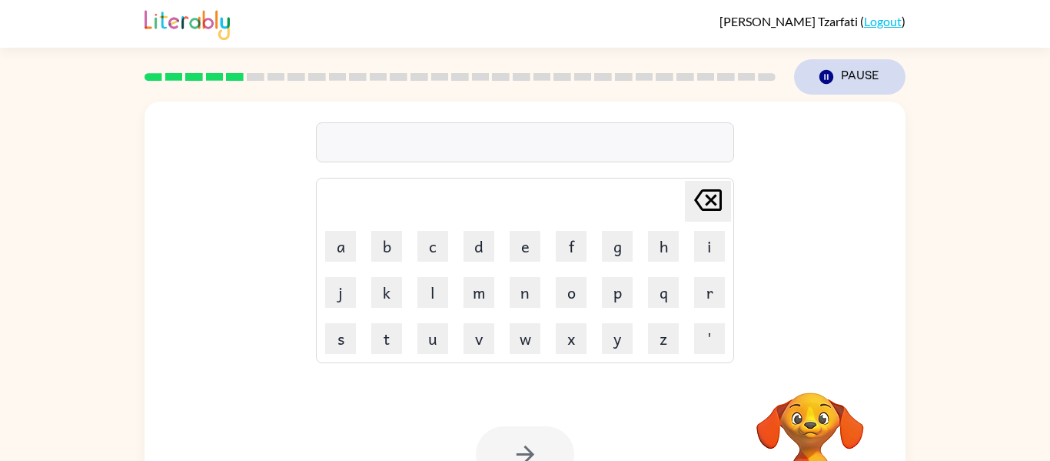
click at [856, 74] on button "Pause Pause" at bounding box center [849, 76] width 111 height 35
